Goal: Information Seeking & Learning: Learn about a topic

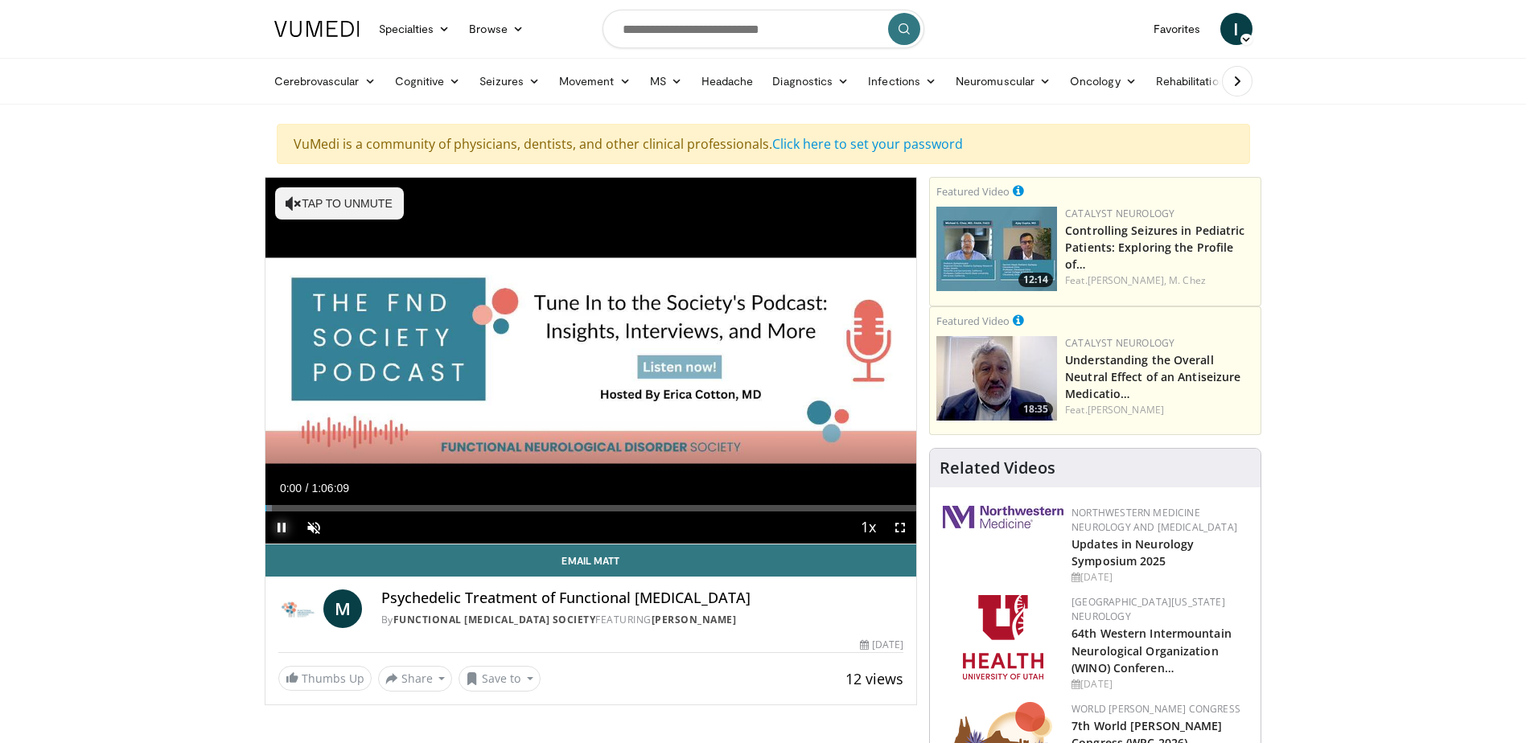
click at [281, 532] on span "Video Player" at bounding box center [282, 528] width 32 height 32
click at [671, 31] on input "Search topics, interventions" at bounding box center [764, 29] width 322 height 39
type input "**********"
drag, startPoint x: 911, startPoint y: 24, endPoint x: 917, endPoint y: 35, distance: 12.3
click at [912, 24] on button "submit" at bounding box center [904, 29] width 32 height 32
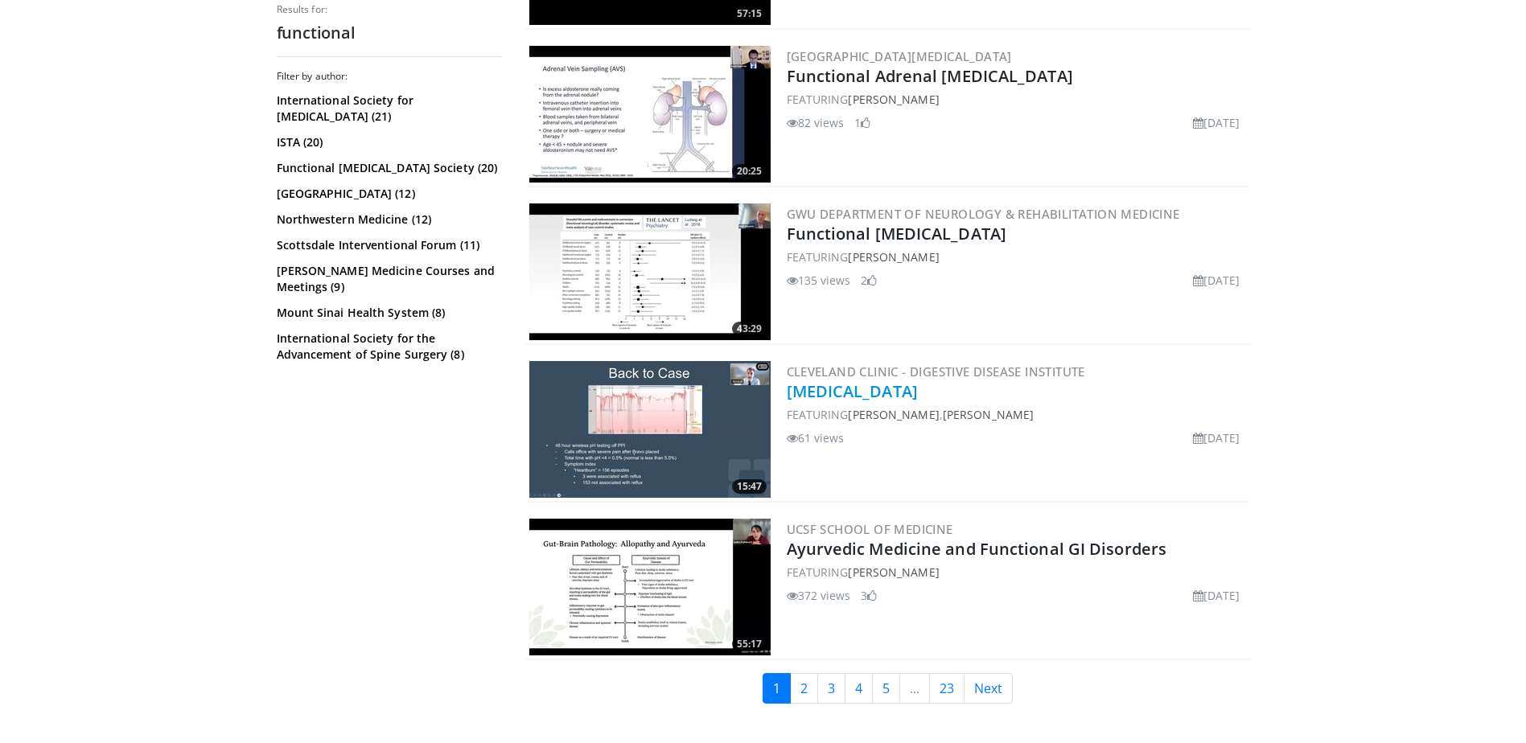
scroll to position [3899, 0]
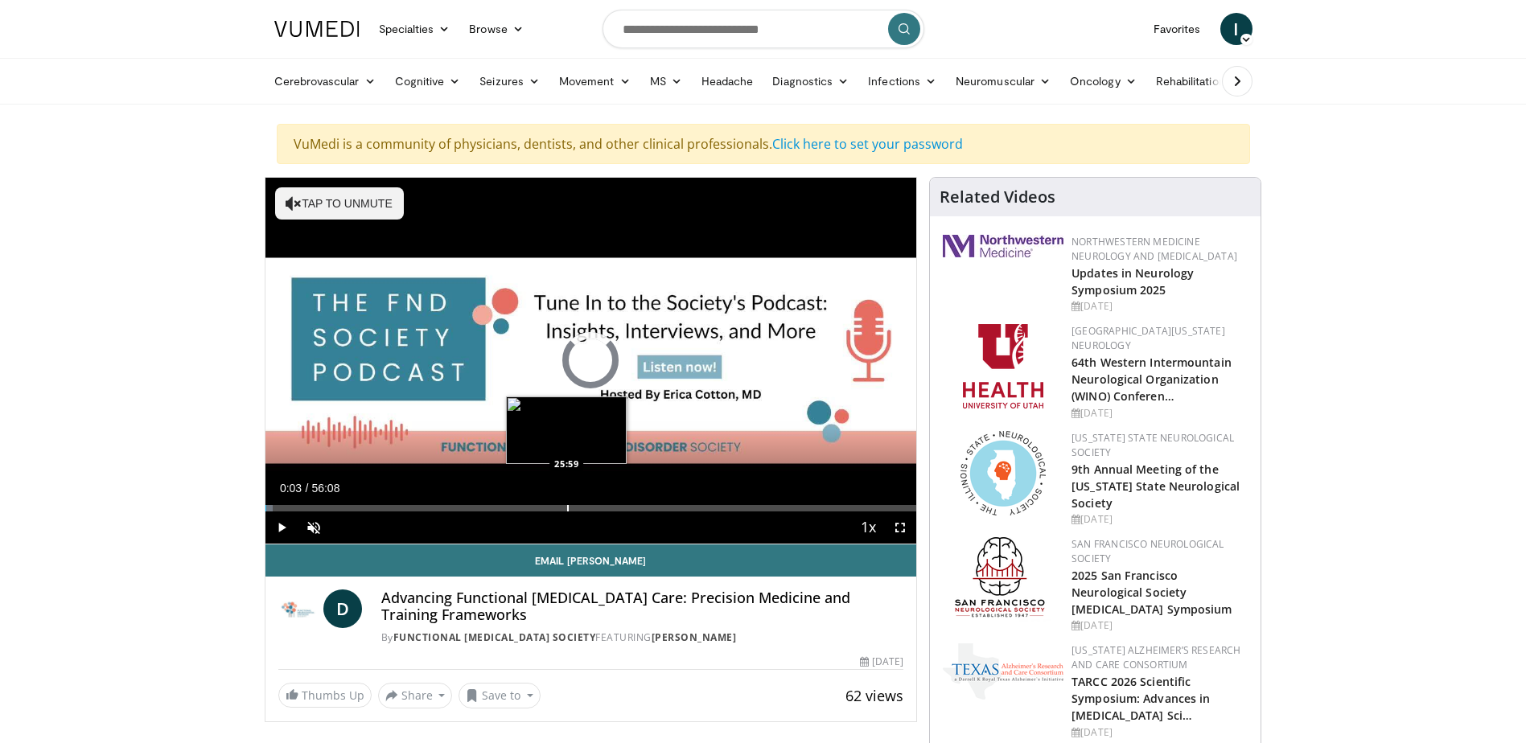
click at [567, 508] on div "Progress Bar" at bounding box center [568, 508] width 2 height 6
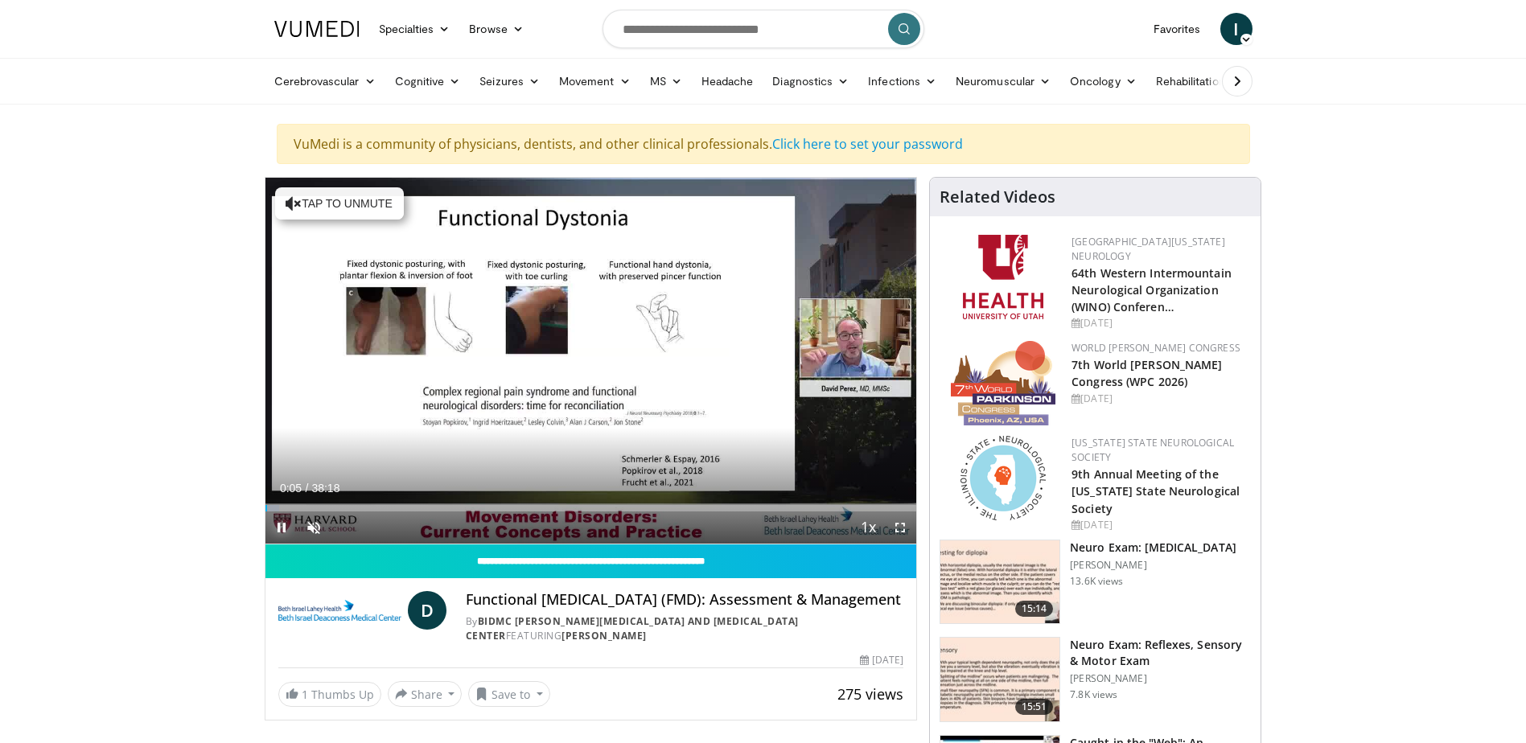
click at [275, 526] on span "Video Player" at bounding box center [282, 528] width 32 height 32
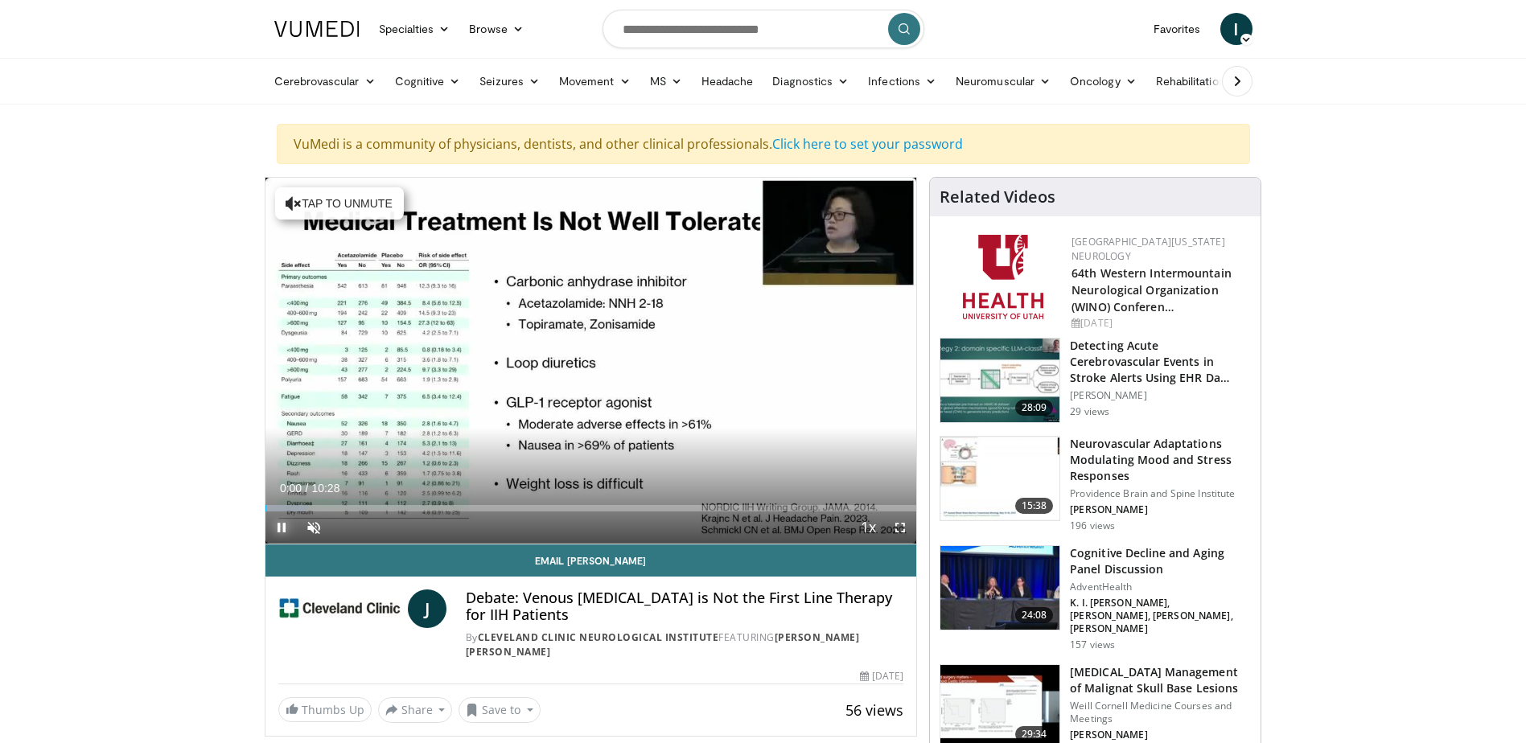
click at [281, 521] on span "Video Player" at bounding box center [282, 528] width 32 height 32
click at [278, 529] on span "Video Player" at bounding box center [282, 528] width 32 height 32
